Goal: Transaction & Acquisition: Purchase product/service

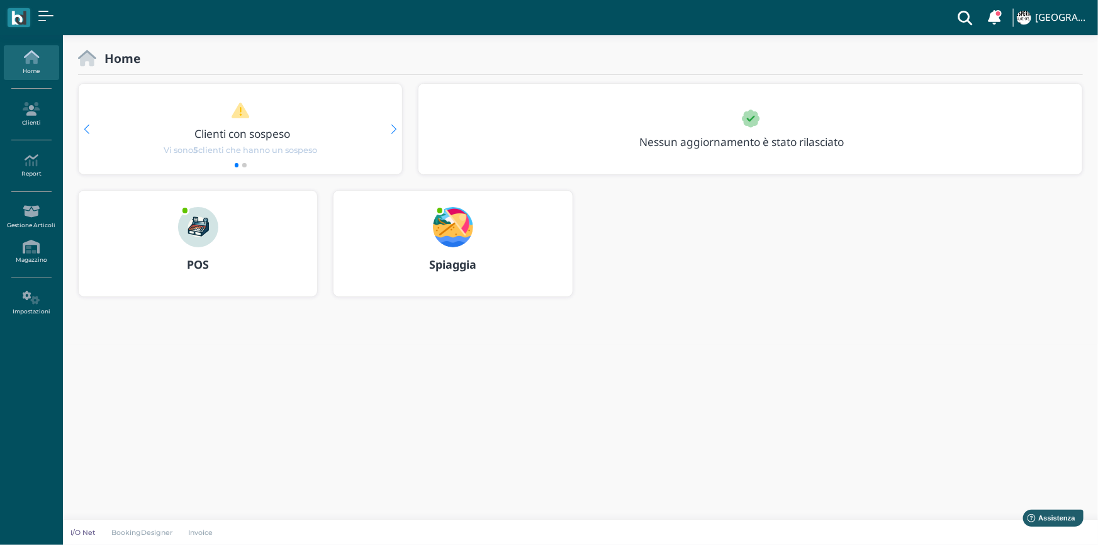
click at [208, 226] on img at bounding box center [198, 227] width 40 height 40
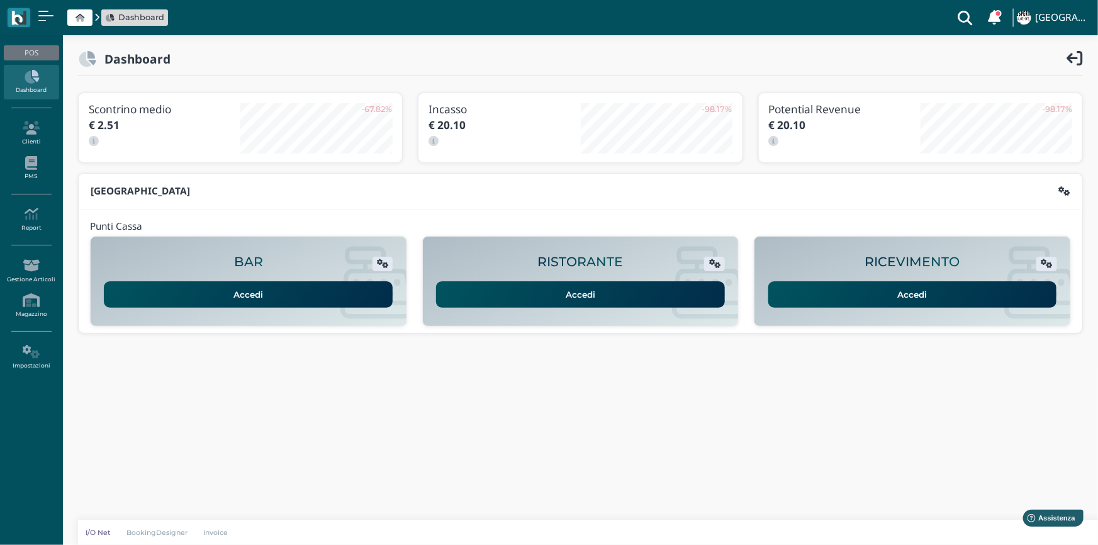
click at [817, 295] on link "Accedi" at bounding box center [912, 294] width 289 height 26
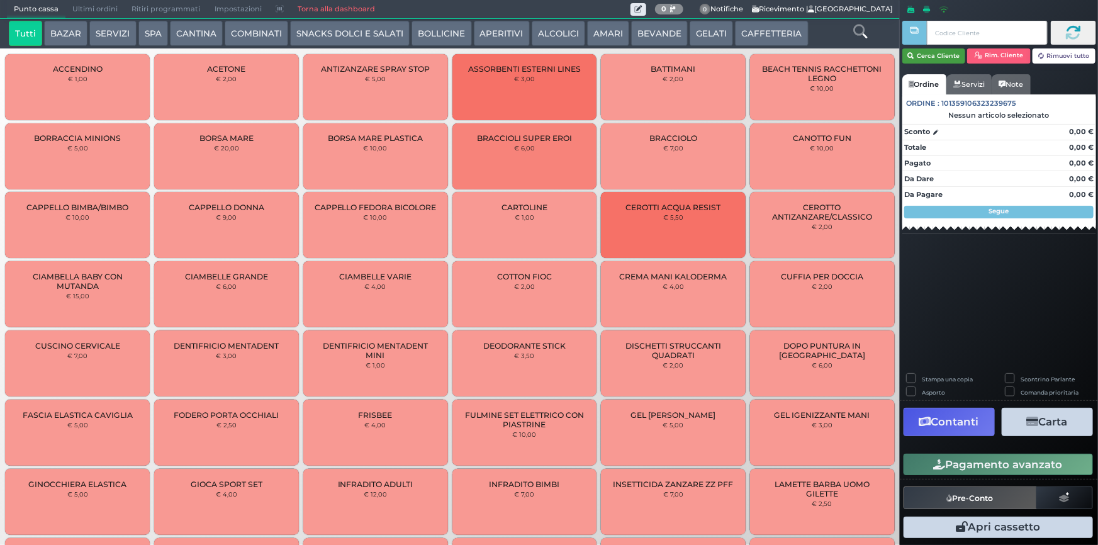
click at [929, 58] on button "Cerca Cliente" at bounding box center [935, 55] width 64 height 15
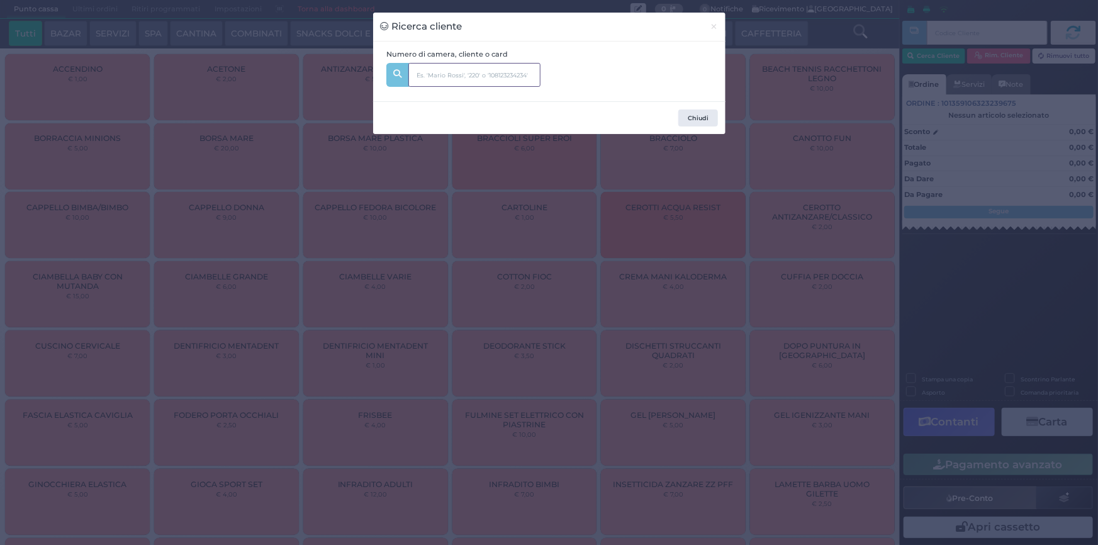
click at [463, 78] on input "text" at bounding box center [474, 75] width 132 height 24
type input "332"
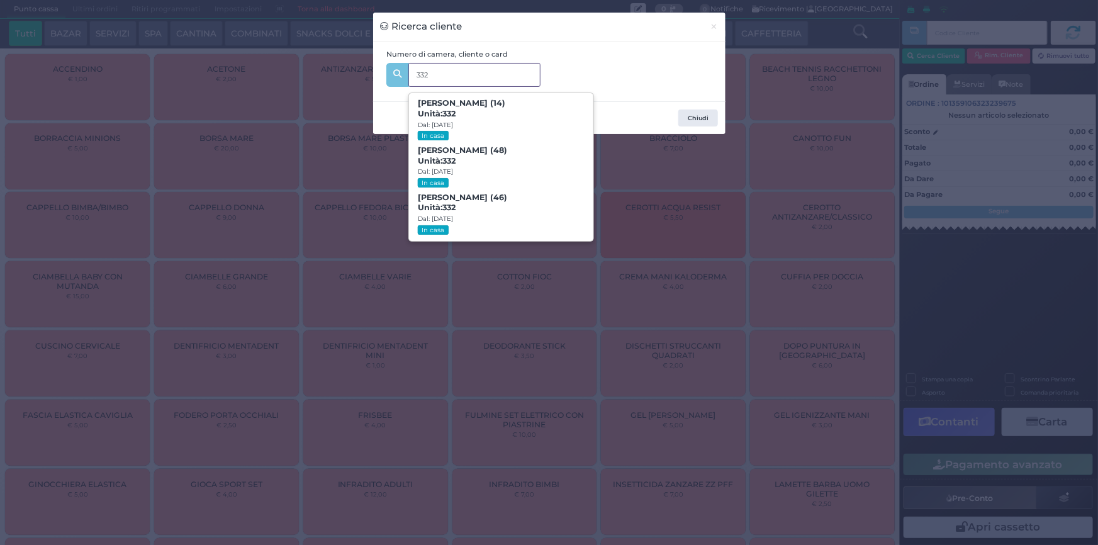
click at [483, 163] on span "Marco Biava (48) Unità: 332 Dal: 10/08/2025 In casa" at bounding box center [501, 167] width 184 height 47
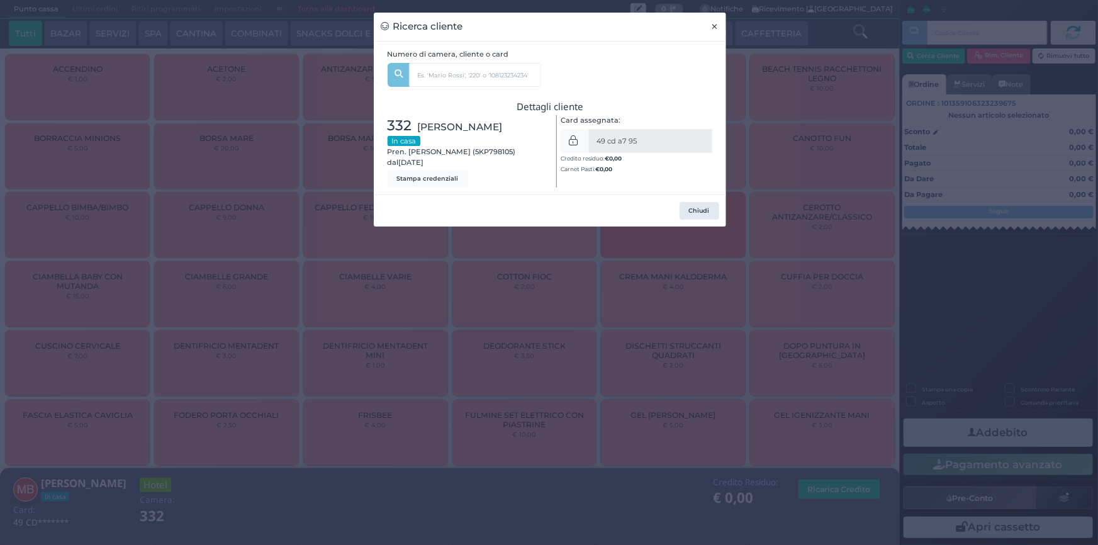
click at [713, 20] on span "×" at bounding box center [715, 27] width 8 height 14
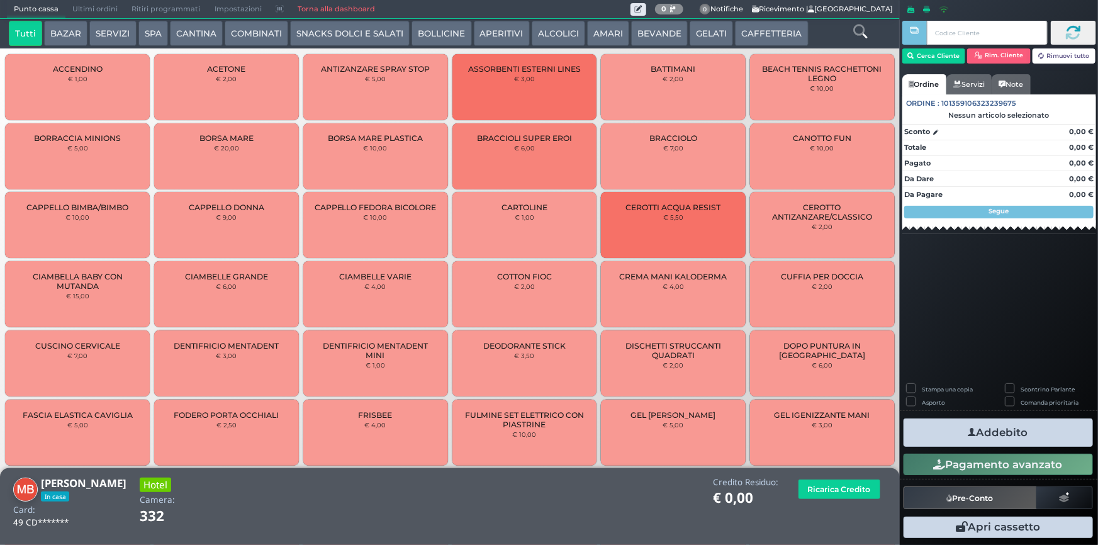
click at [862, 31] on icon at bounding box center [860, 32] width 14 height 14
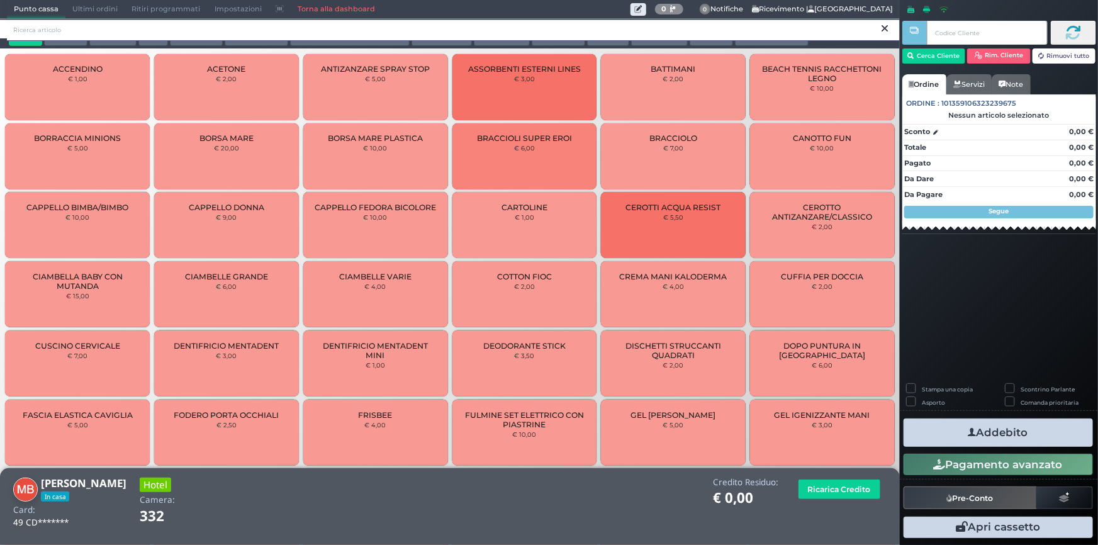
click at [469, 28] on input "search" at bounding box center [453, 30] width 893 height 22
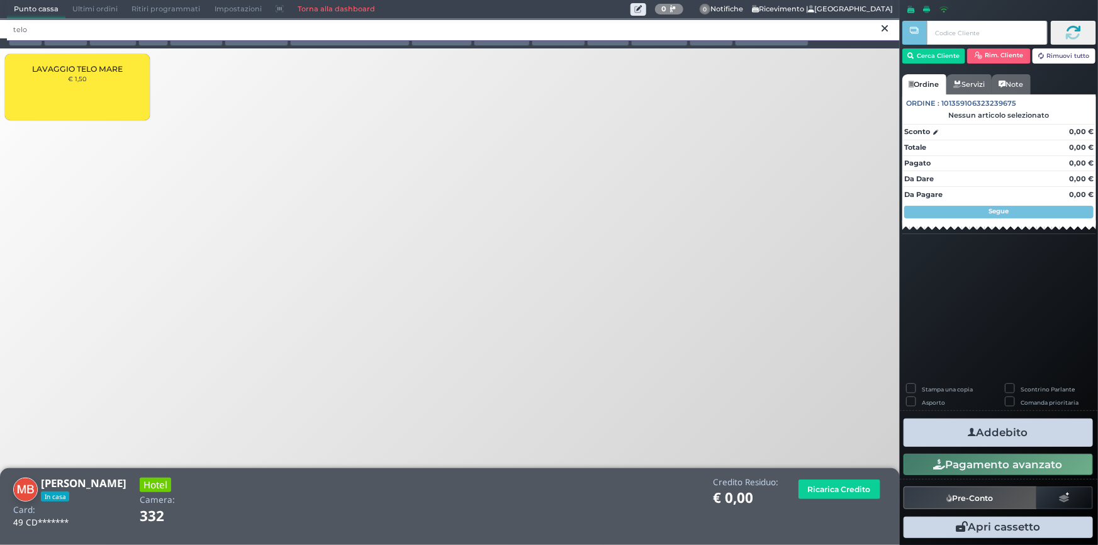
type input "telo"
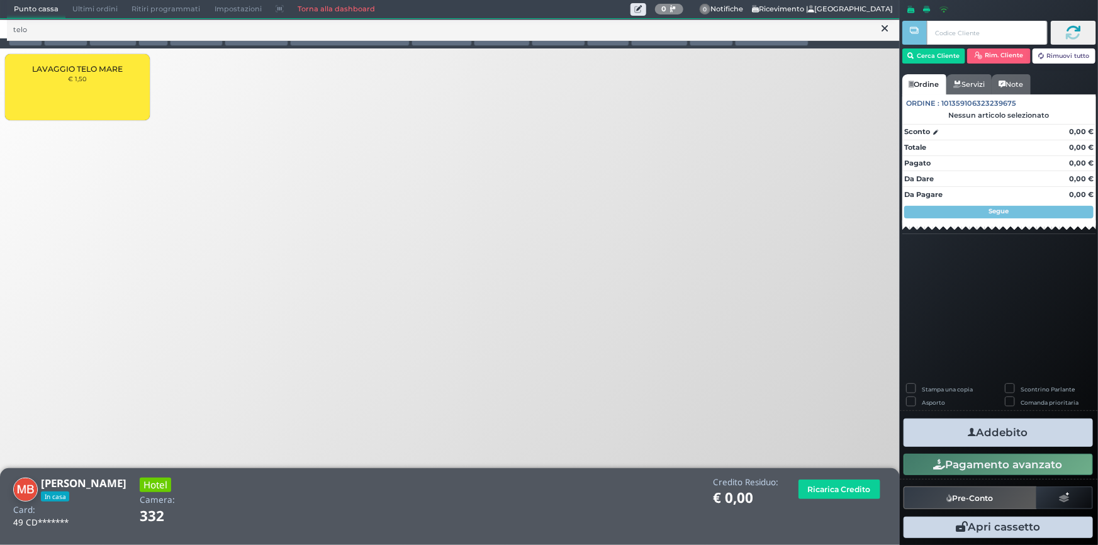
click at [91, 99] on div "LAVAGGIO TELO MARE € 1,50" at bounding box center [77, 87] width 145 height 66
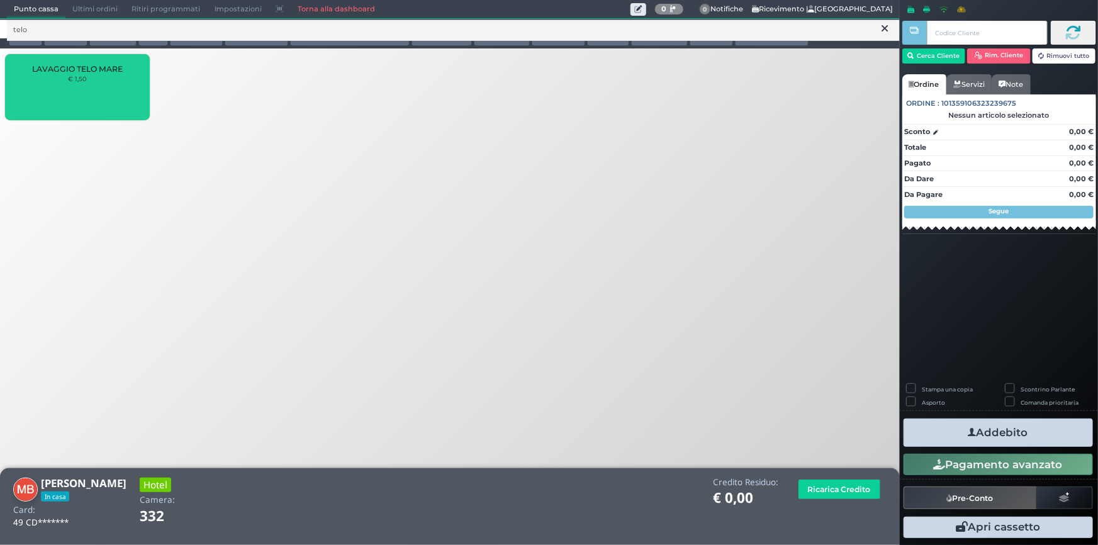
click at [91, 99] on div "LAVAGGIO TELO MARE € 1,50" at bounding box center [77, 87] width 145 height 66
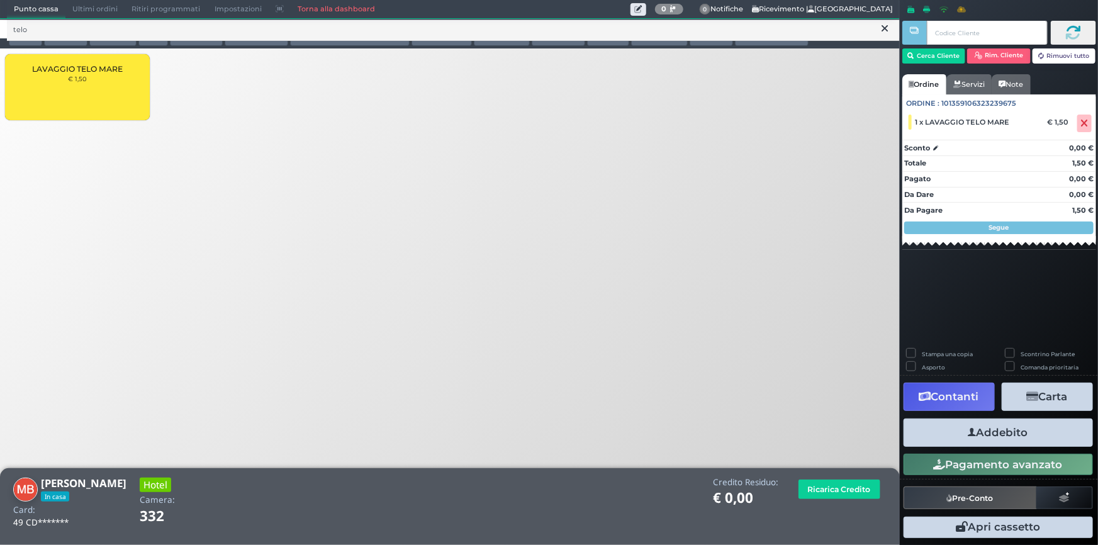
click at [91, 99] on div "LAVAGGIO TELO MARE € 1,50" at bounding box center [77, 87] width 145 height 66
click at [933, 434] on button "Addebito" at bounding box center [998, 433] width 189 height 28
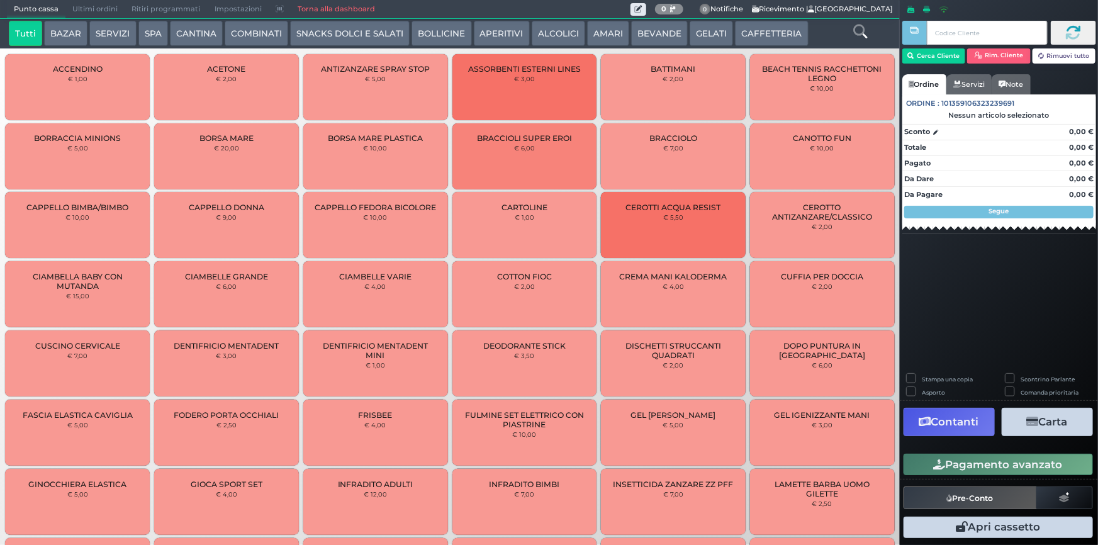
click at [145, 38] on button "SPA" at bounding box center [153, 33] width 30 height 25
